Goal: Transaction & Acquisition: Download file/media

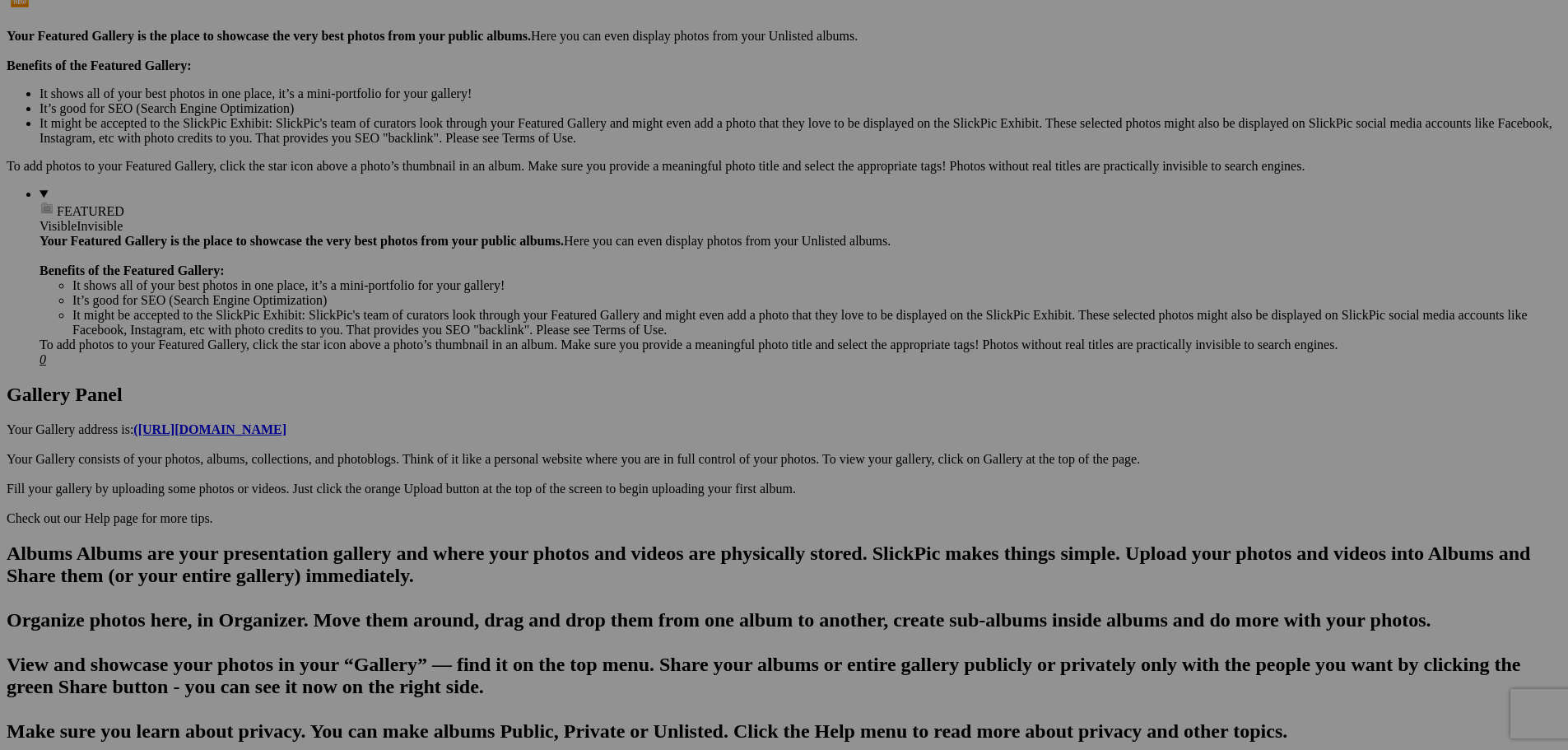
scroll to position [1152, 0]
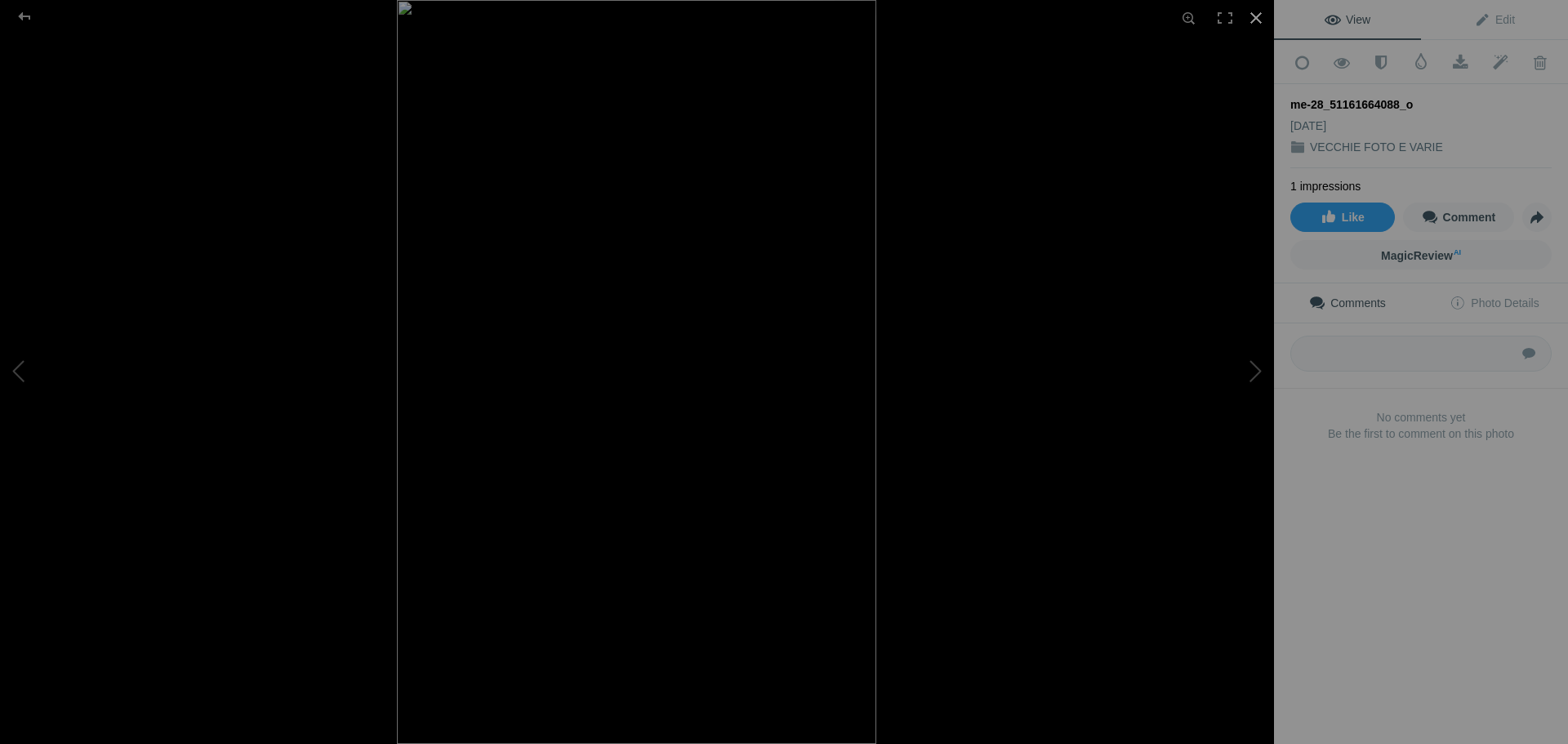
click at [1256, 22] on div at bounding box center [1256, 18] width 36 height 36
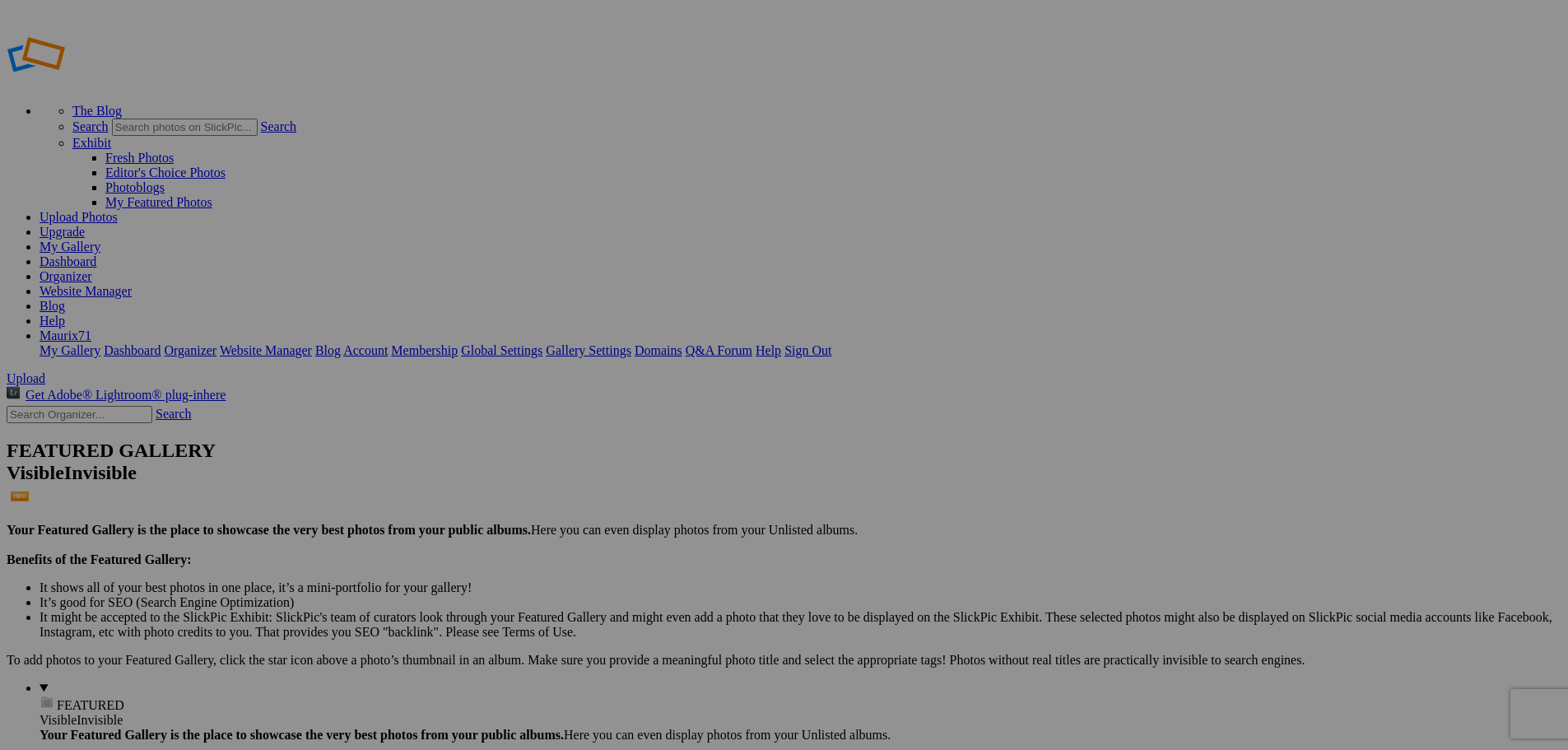
type input "VECCHIE FOTO E VARIE"
drag, startPoint x: 483, startPoint y: 322, endPoint x: 383, endPoint y: 318, distance: 100.1
type input "163"
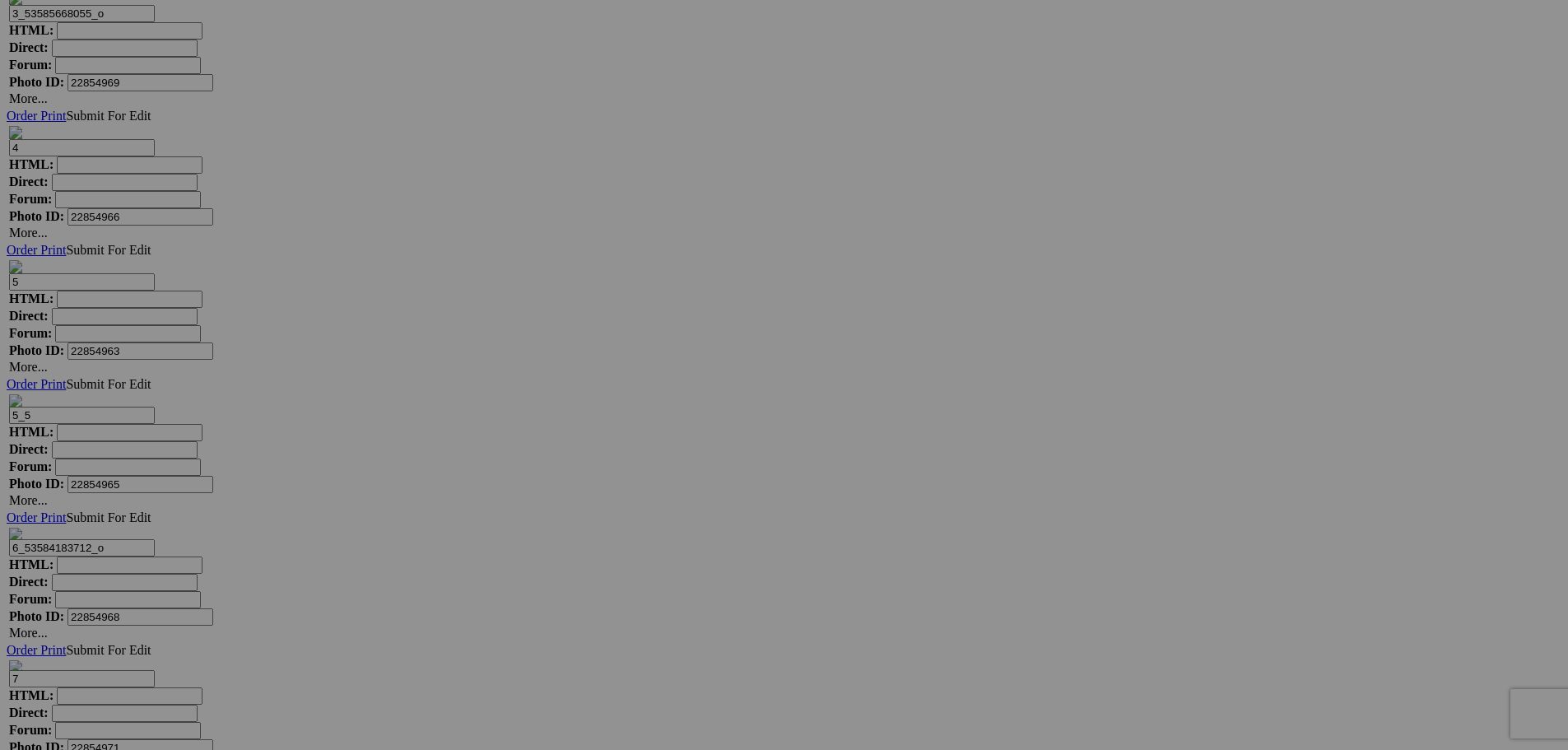
scroll to position [3951, 0]
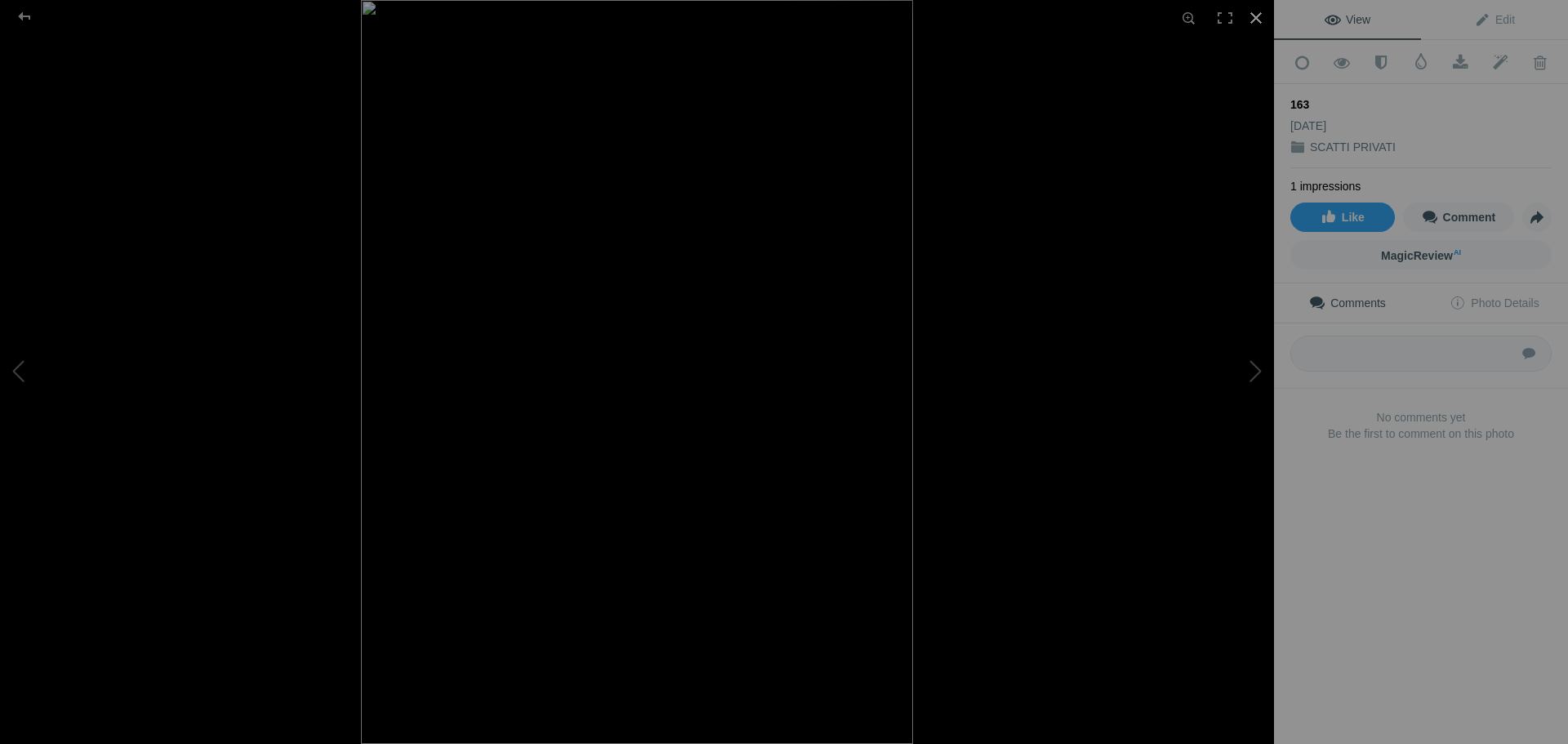
click at [1255, 20] on div at bounding box center [1256, 18] width 36 height 36
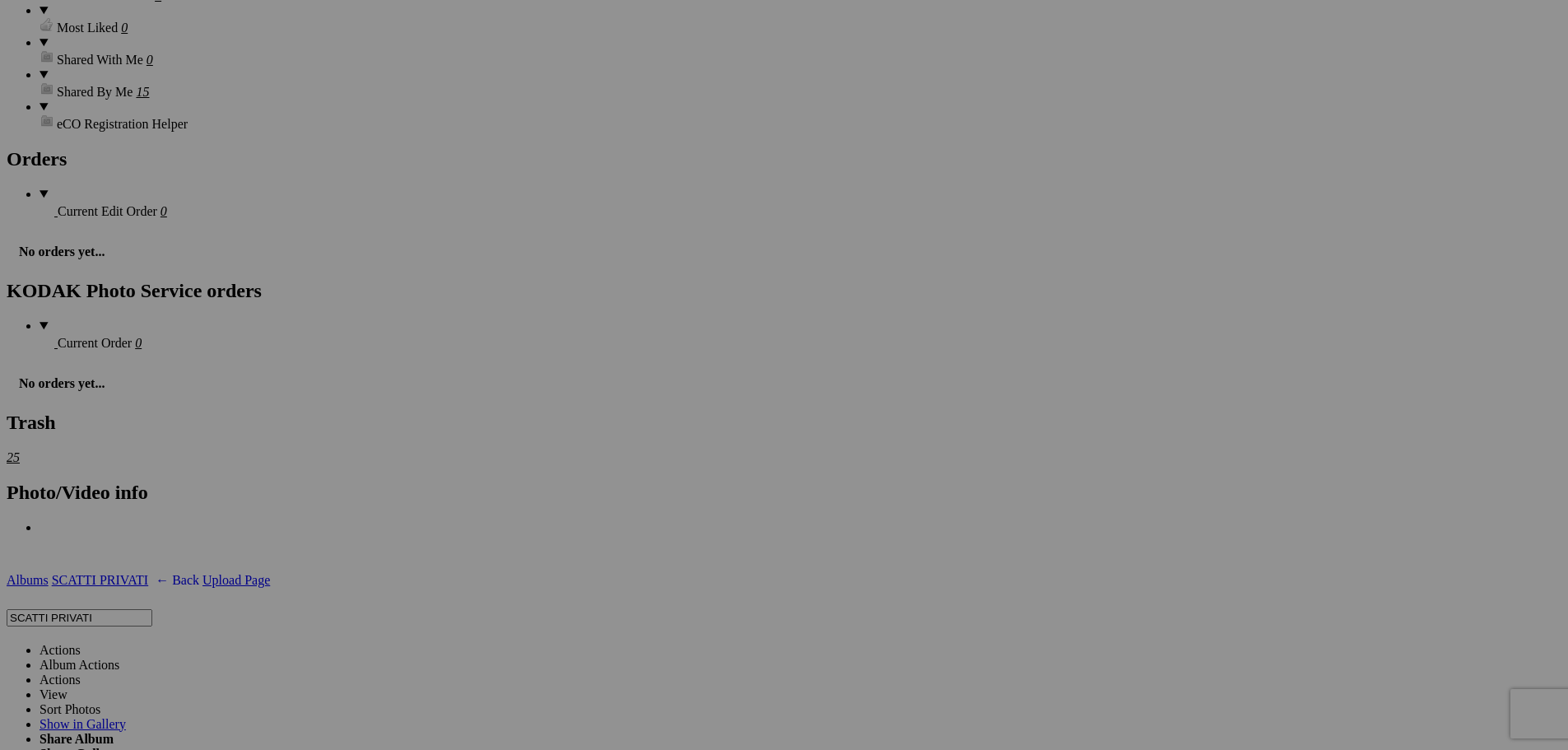
scroll to position [0, 0]
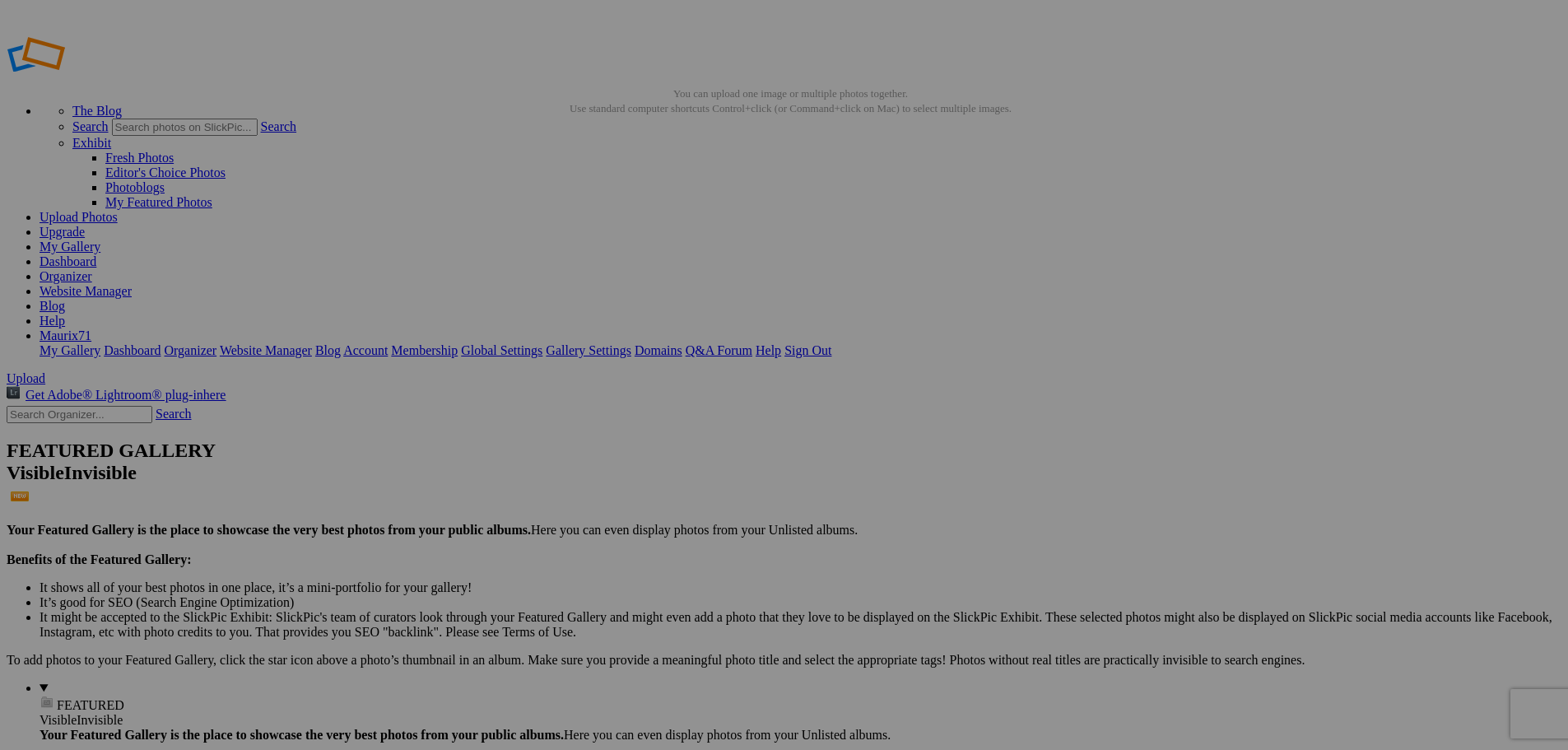
scroll to position [0, 76]
drag, startPoint x: 401, startPoint y: 316, endPoint x: 612, endPoint y: 328, distance: 211.3
type input "0"
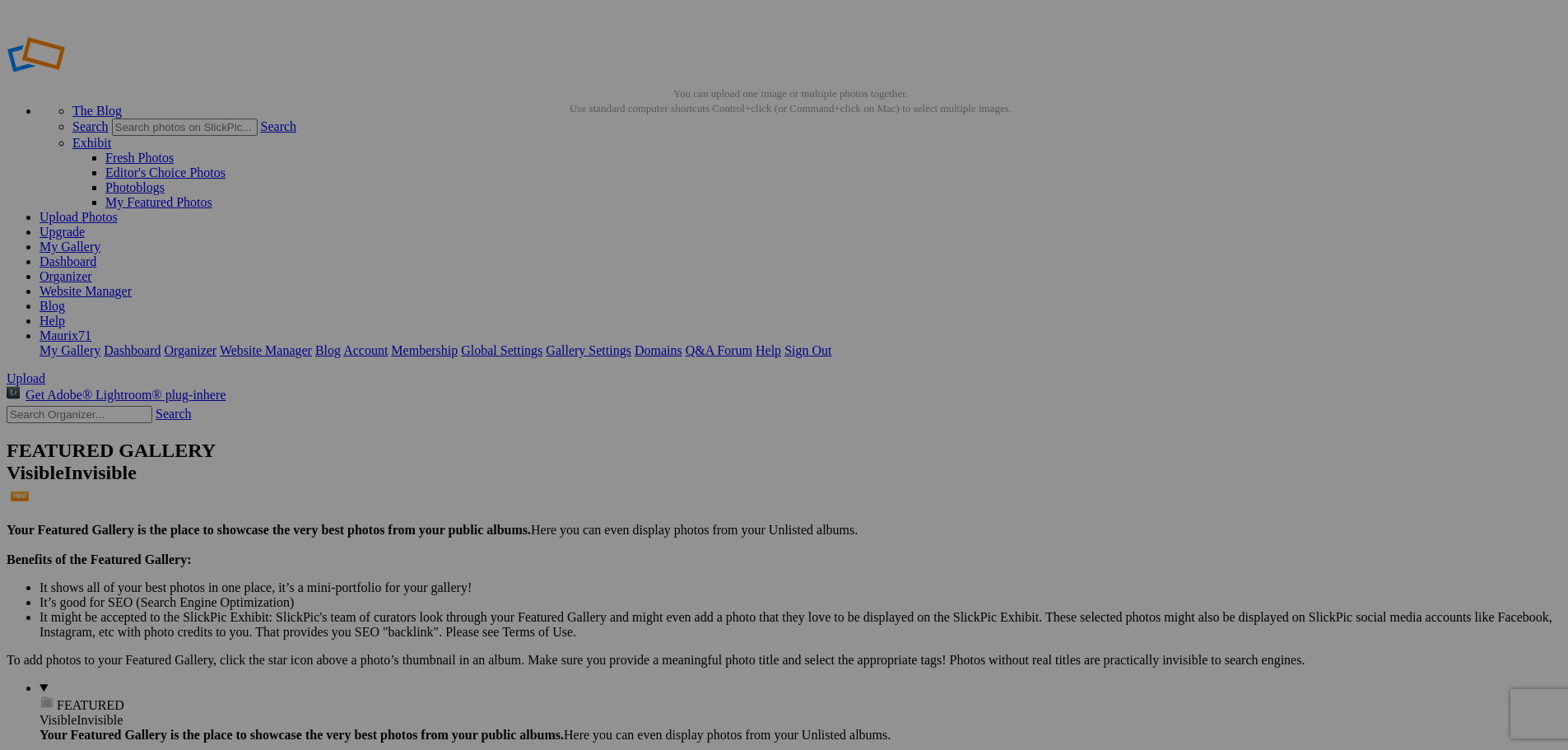
type input "48_3"
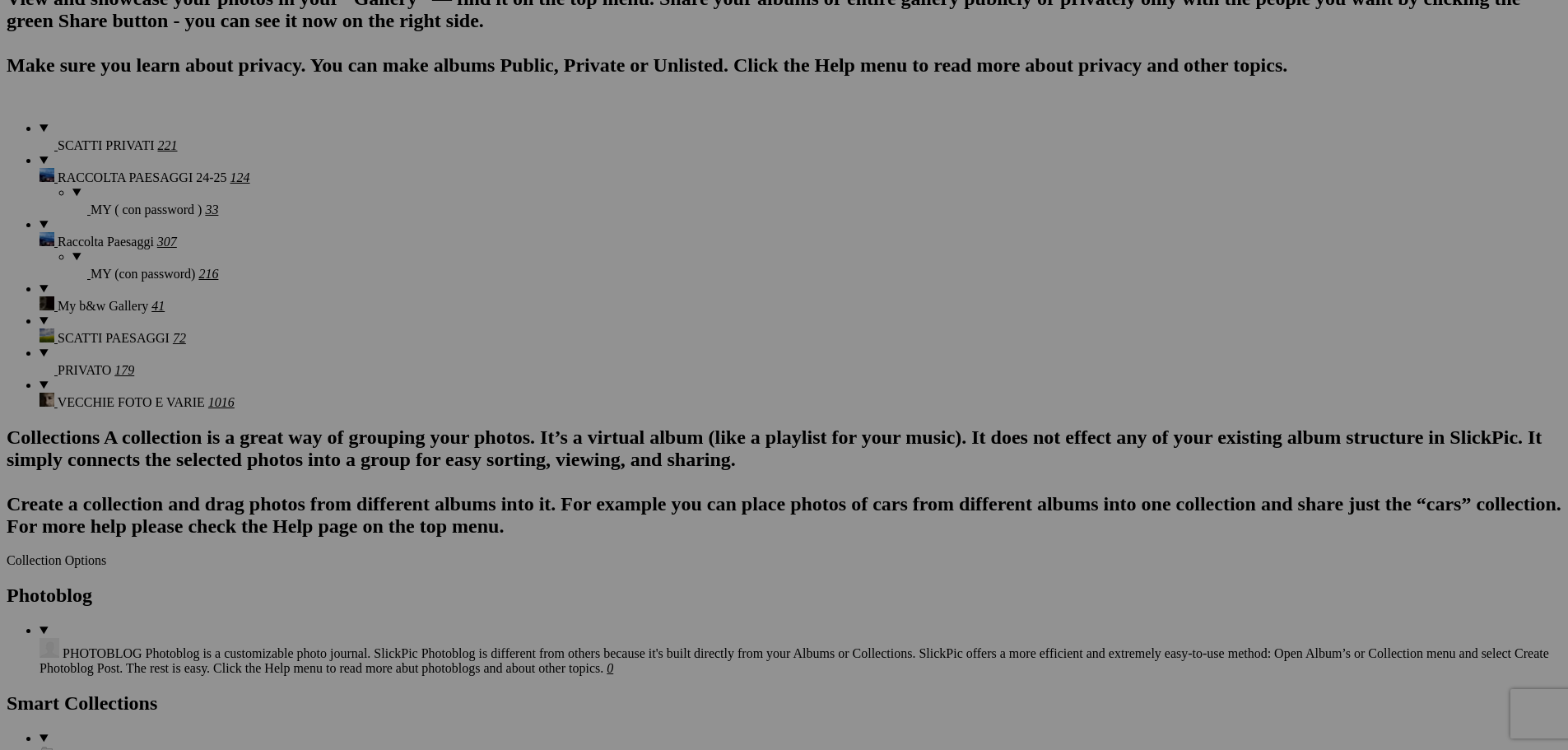
scroll to position [1235, 0]
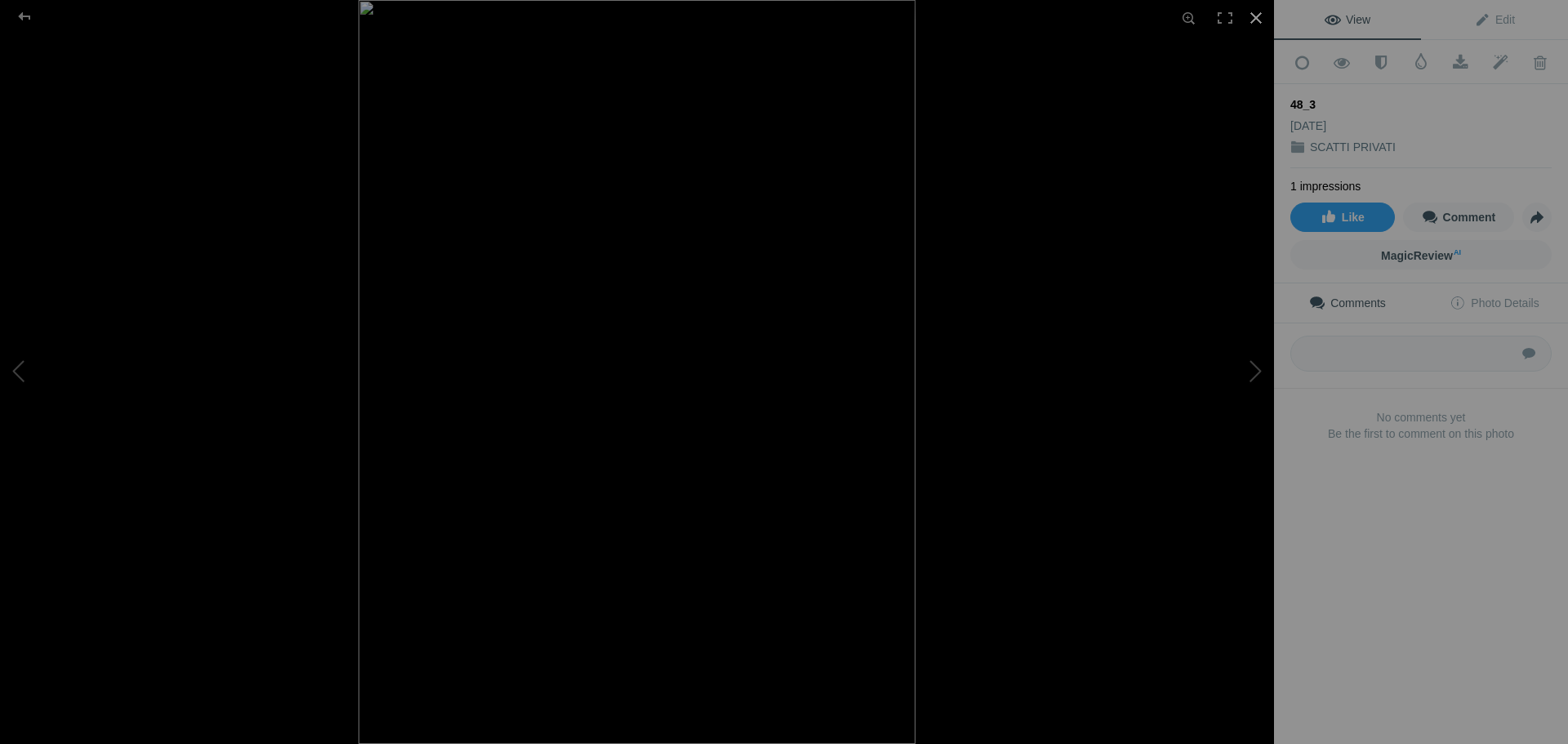
click at [1256, 11] on div at bounding box center [1256, 18] width 36 height 36
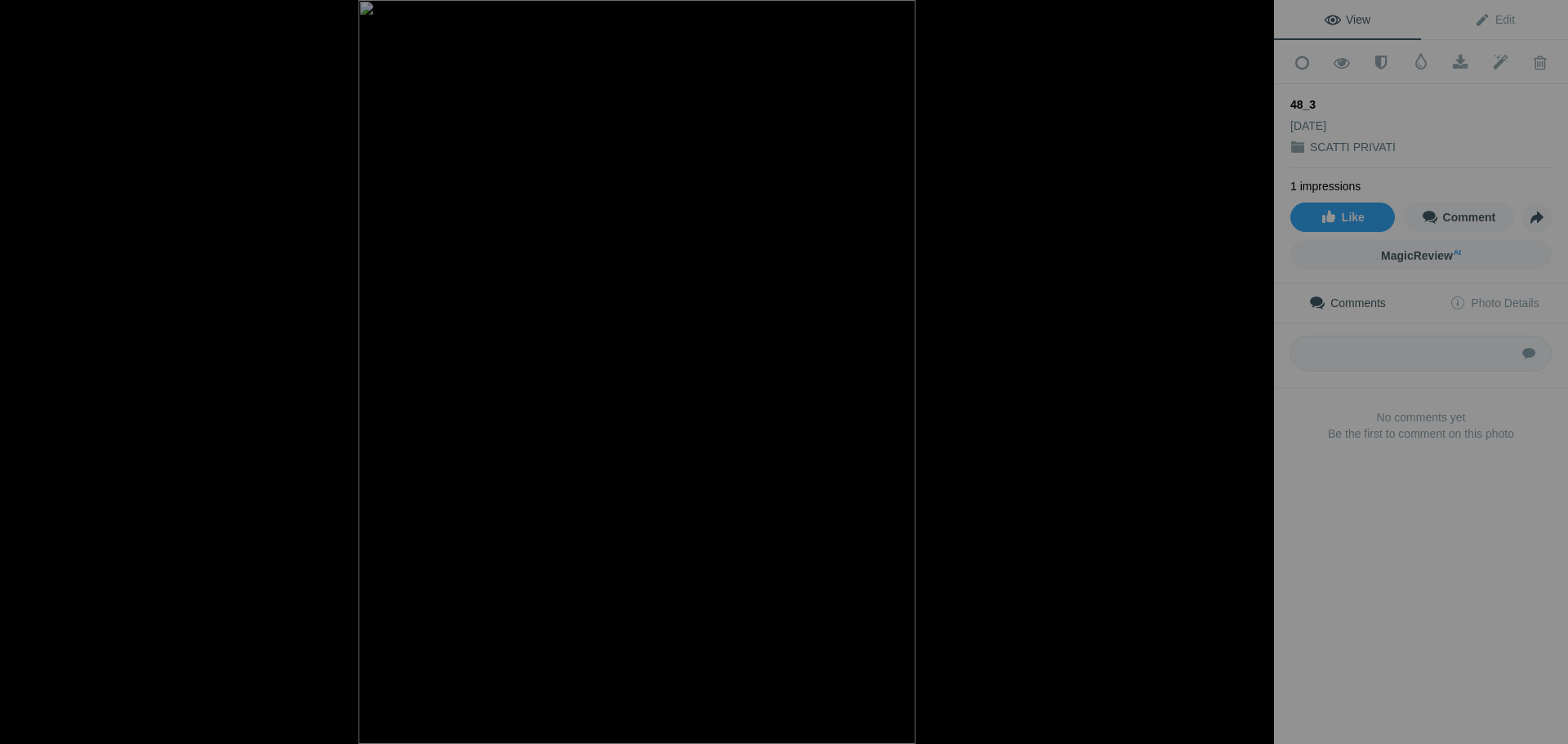
click at [1256, 24] on div at bounding box center [1256, 18] width 36 height 36
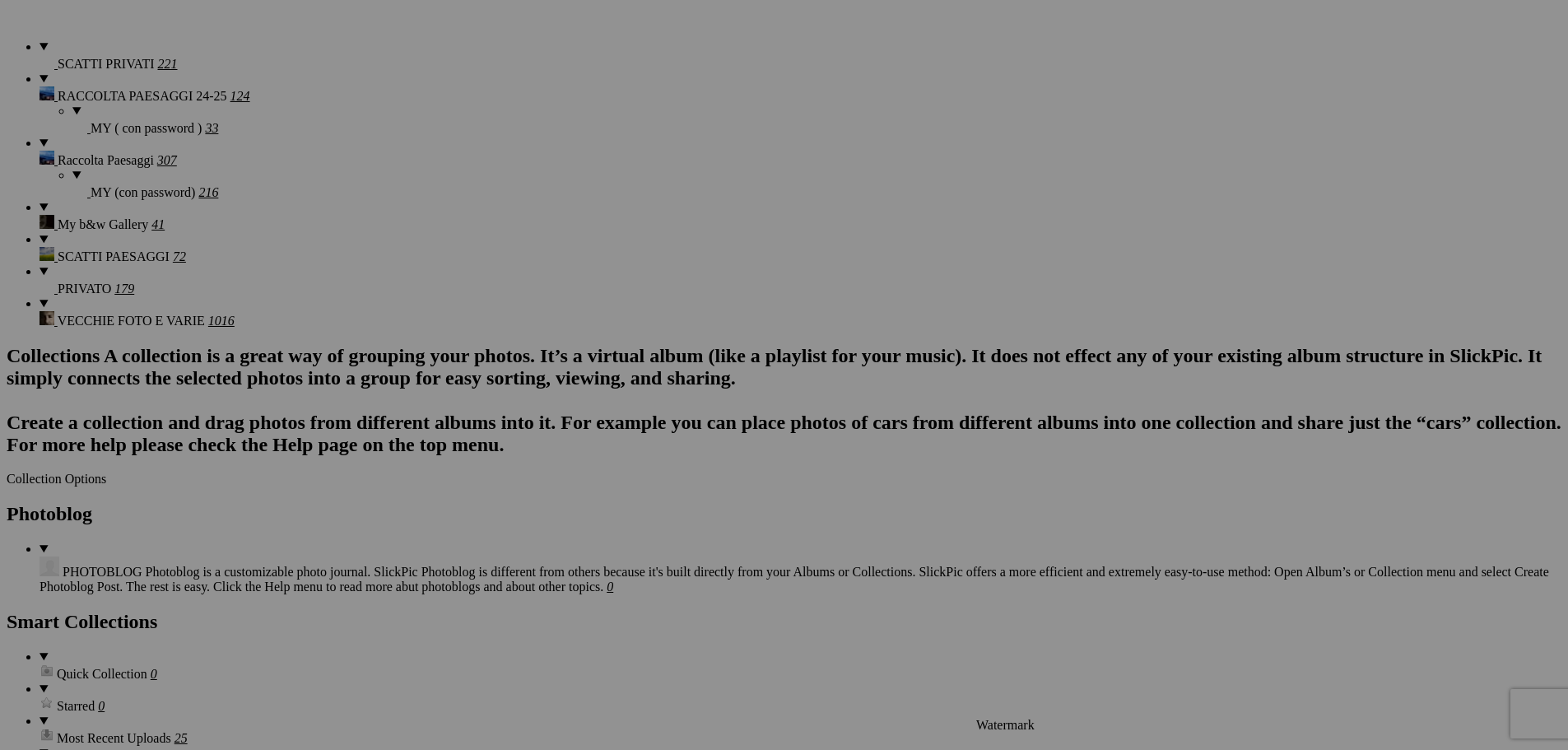
scroll to position [1399, 0]
